Goal: Information Seeking & Learning: Understand process/instructions

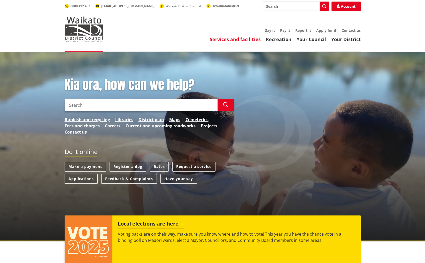
click at [237, 40] on link "Services and facilities" at bounding box center [235, 39] width 51 height 6
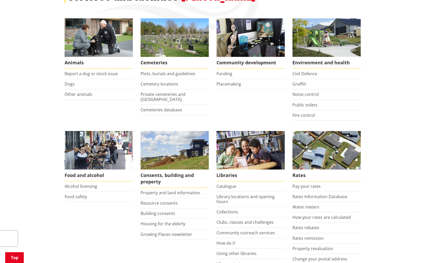
scroll to position [172, 0]
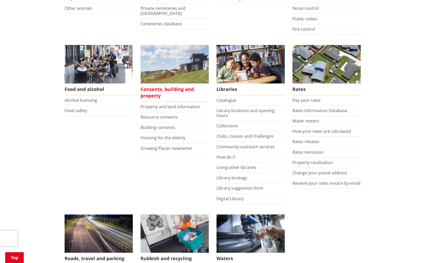
click at [164, 89] on span "Consents, building and property" at bounding box center [174, 92] width 68 height 18
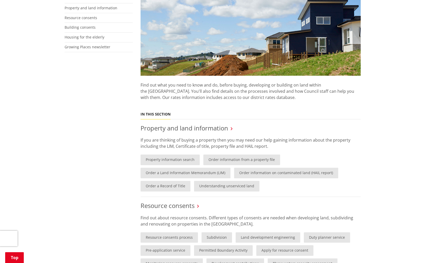
scroll to position [172, 0]
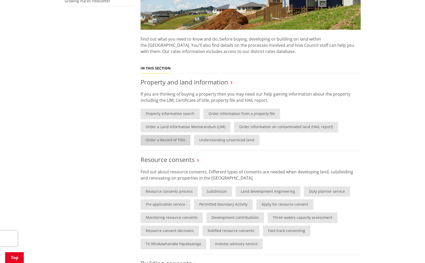
click at [180, 143] on link "Order a Record of Title" at bounding box center [165, 140] width 50 height 11
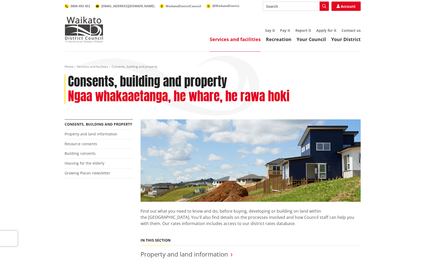
scroll to position [172, 0]
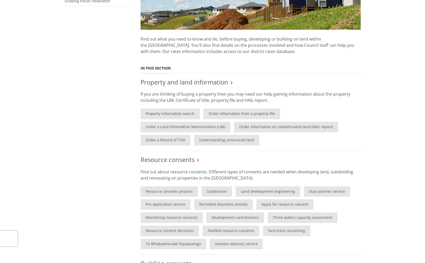
click at [85, 149] on div "More from this section Consents, building and property Property and land inform…" at bounding box center [213, 212] width 304 height 530
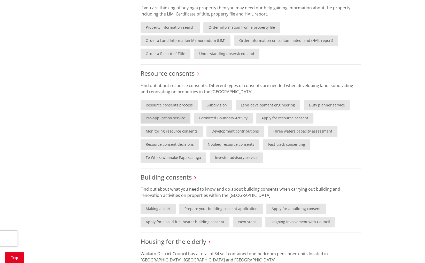
click at [159, 116] on link "Pre-application service" at bounding box center [165, 118] width 50 height 11
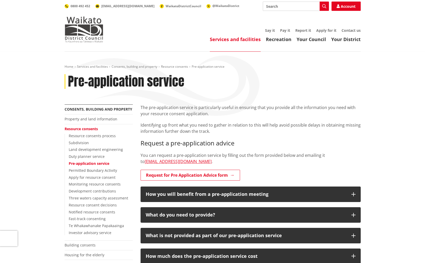
scroll to position [86, 0]
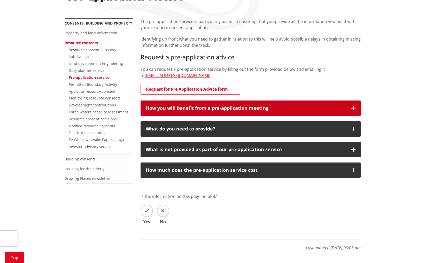
click at [218, 108] on h3 "How you will benefit from a pre-application meeting" at bounding box center [246, 108] width 200 height 5
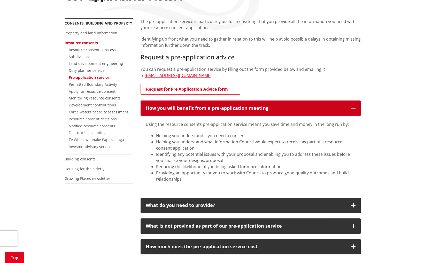
click at [241, 111] on button "How you will benefit from a pre-application meeting" at bounding box center [250, 107] width 220 height 15
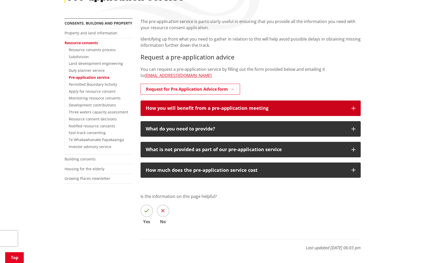
click at [232, 110] on h3 "How you will benefit from a pre-application meeting" at bounding box center [246, 108] width 200 height 5
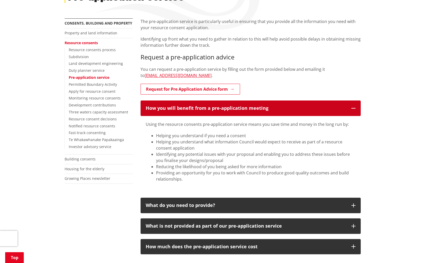
click at [221, 107] on h3 "How you will benefit from a pre-application meeting" at bounding box center [246, 108] width 200 height 5
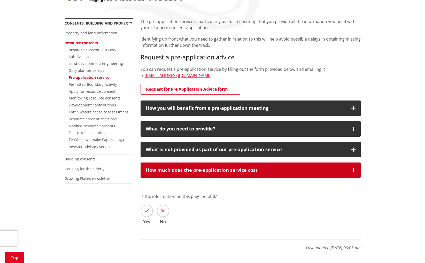
click at [220, 169] on div "How much does the pre-application service cost" at bounding box center [246, 170] width 200 height 5
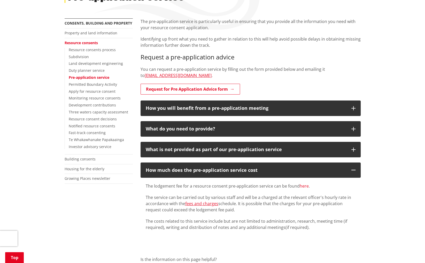
click at [305, 186] on link "here" at bounding box center [303, 186] width 9 height 6
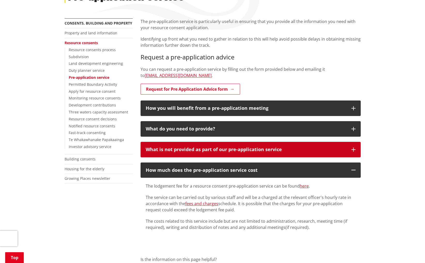
click at [210, 150] on div "What is not provided as part of our pre-application service" at bounding box center [246, 149] width 200 height 5
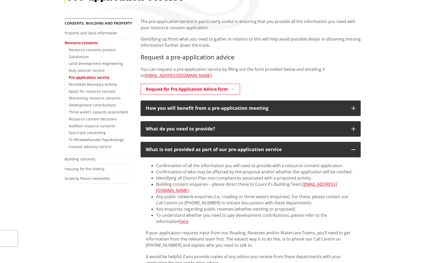
scroll to position [0, 0]
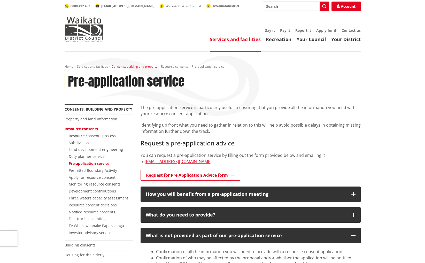
click at [136, 67] on link "Consents, building and property" at bounding box center [135, 66] width 46 height 4
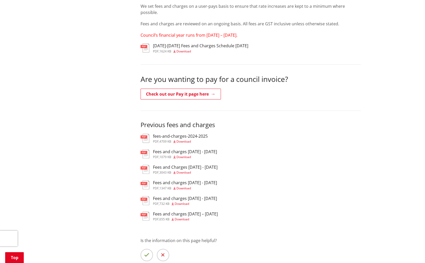
scroll to position [86, 0]
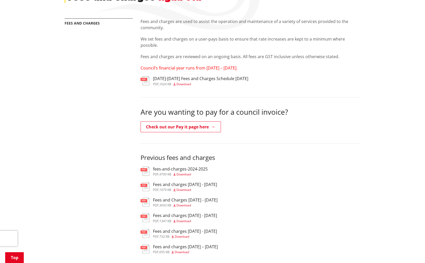
click at [185, 173] on span "Download" at bounding box center [183, 174] width 14 height 4
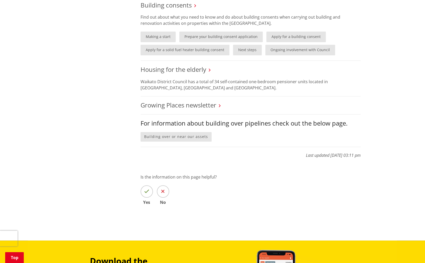
scroll to position [344, 0]
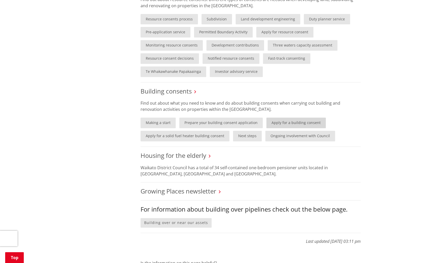
click at [269, 124] on link "Apply for a building consent" at bounding box center [295, 122] width 59 height 11
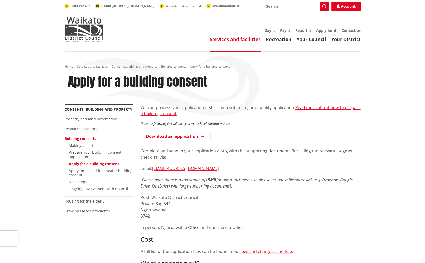
drag, startPoint x: 187, startPoint y: 138, endPoint x: 280, endPoint y: 139, distance: 92.2
click at [280, 139] on p "Download an application" at bounding box center [250, 137] width 220 height 12
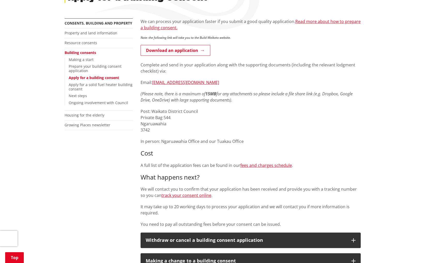
scroll to position [172, 0]
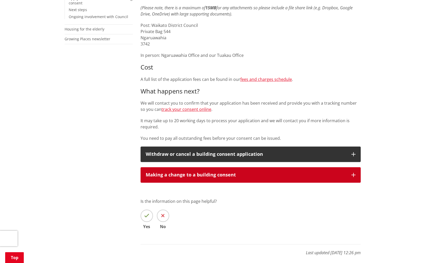
click at [175, 177] on div "Making a change to a building consent" at bounding box center [246, 174] width 200 height 5
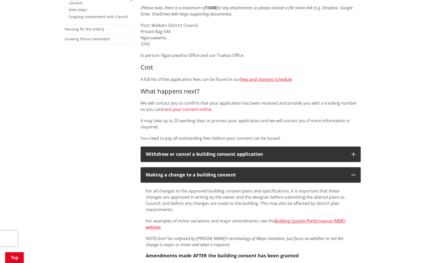
click at [183, 109] on link "track your consent online" at bounding box center [186, 109] width 50 height 6
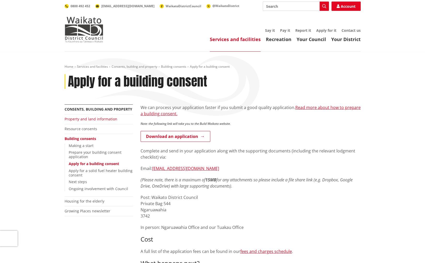
click at [84, 119] on link "Property and land information" at bounding box center [91, 118] width 53 height 5
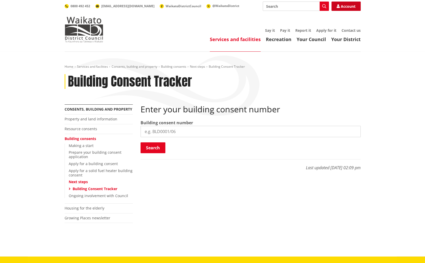
click at [335, 8] on link "Account" at bounding box center [345, 6] width 29 height 9
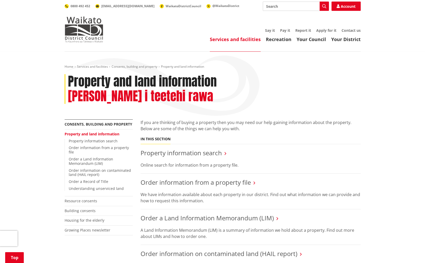
scroll to position [86, 0]
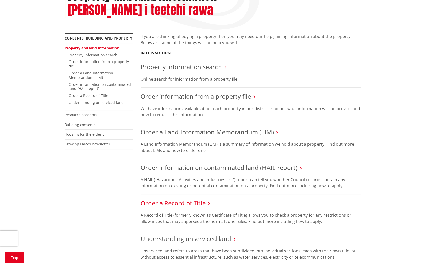
click at [185, 199] on link "Order a Record of Title" at bounding box center [172, 203] width 65 height 9
